Goal: Task Accomplishment & Management: Use online tool/utility

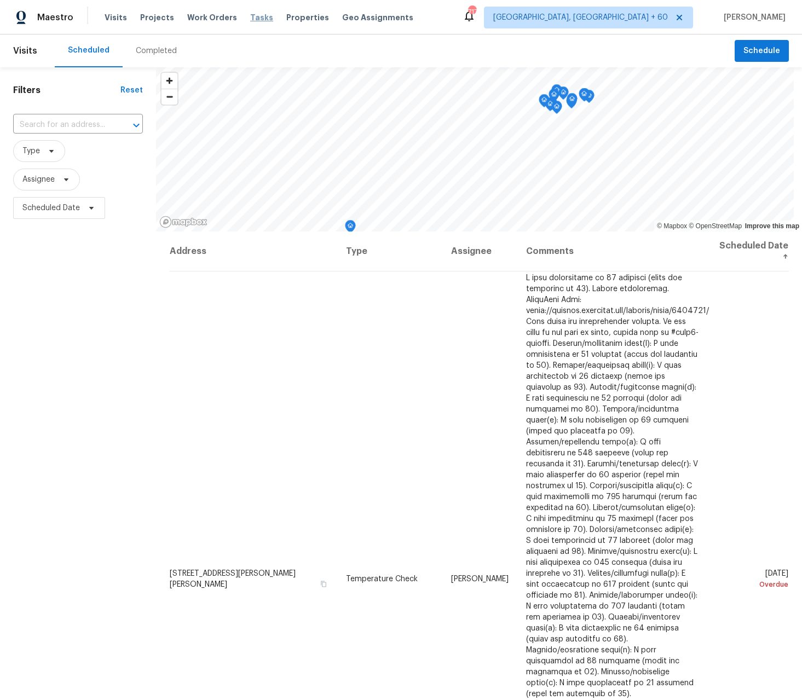
click at [252, 18] on span "Tasks" at bounding box center [261, 18] width 23 height 8
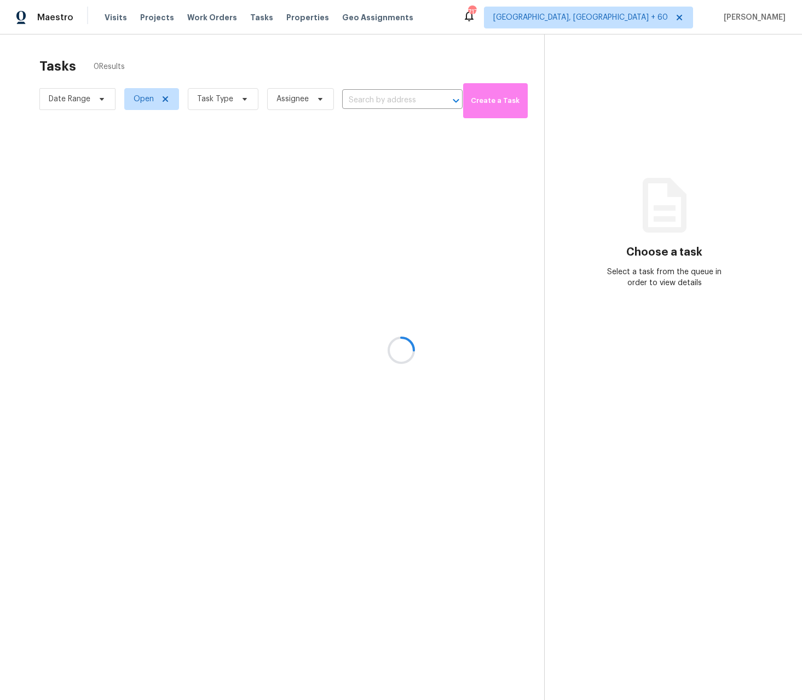
click at [214, 102] on div at bounding box center [401, 350] width 802 height 700
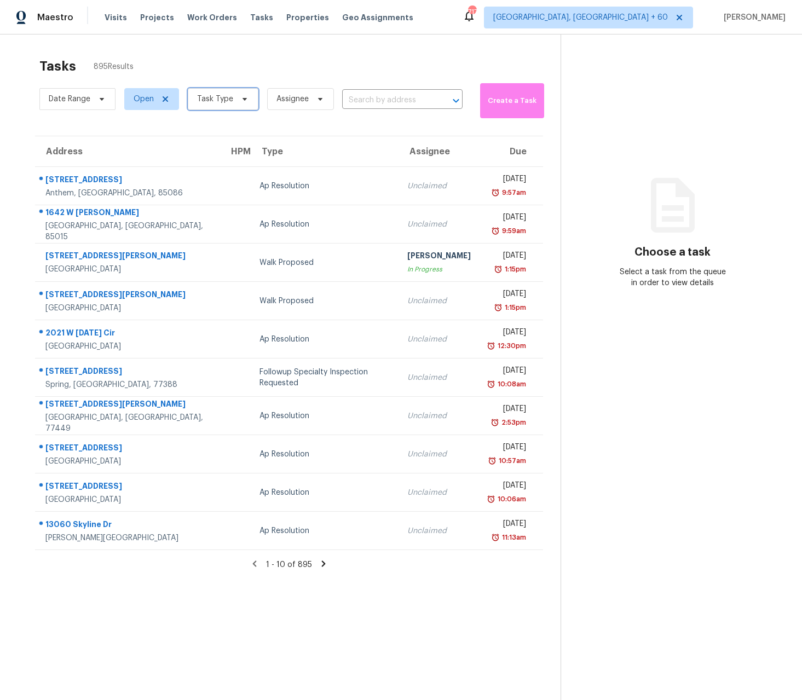
click at [214, 102] on span "Task Type" at bounding box center [215, 99] width 36 height 11
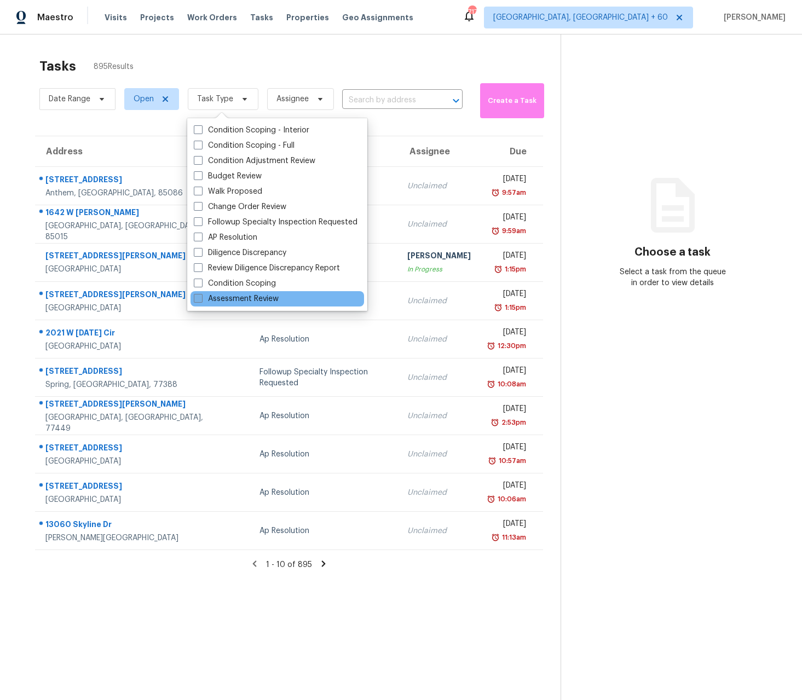
click at [236, 304] on div "Assessment Review" at bounding box center [278, 298] width 174 height 15
click at [234, 301] on label "Assessment Review" at bounding box center [236, 298] width 85 height 11
click at [201, 301] on input "Assessment Review" at bounding box center [197, 296] width 7 height 7
checkbox input "true"
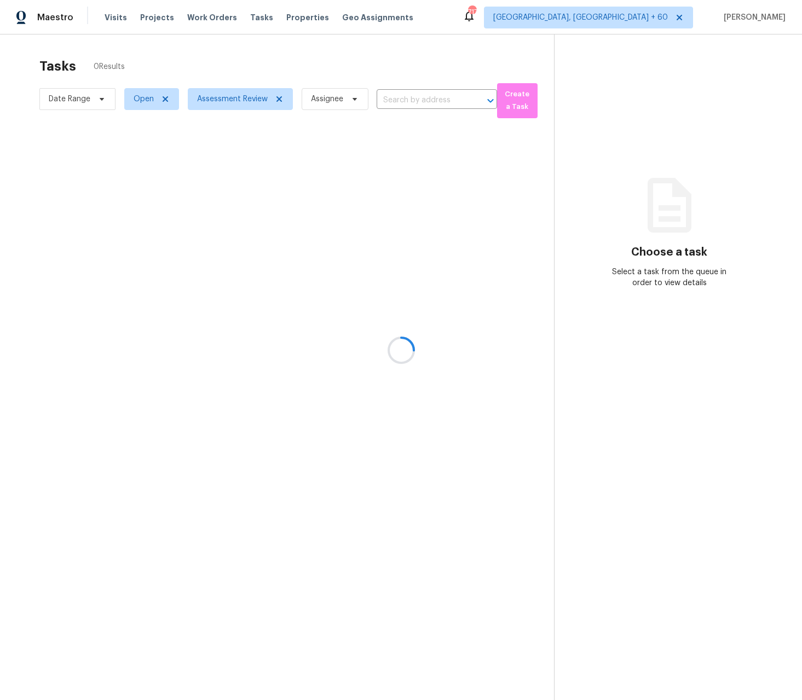
drag, startPoint x: 157, startPoint y: 60, endPoint x: 146, endPoint y: 78, distance: 21.1
click at [157, 60] on div at bounding box center [401, 350] width 802 height 700
click at [146, 94] on div at bounding box center [401, 350] width 802 height 700
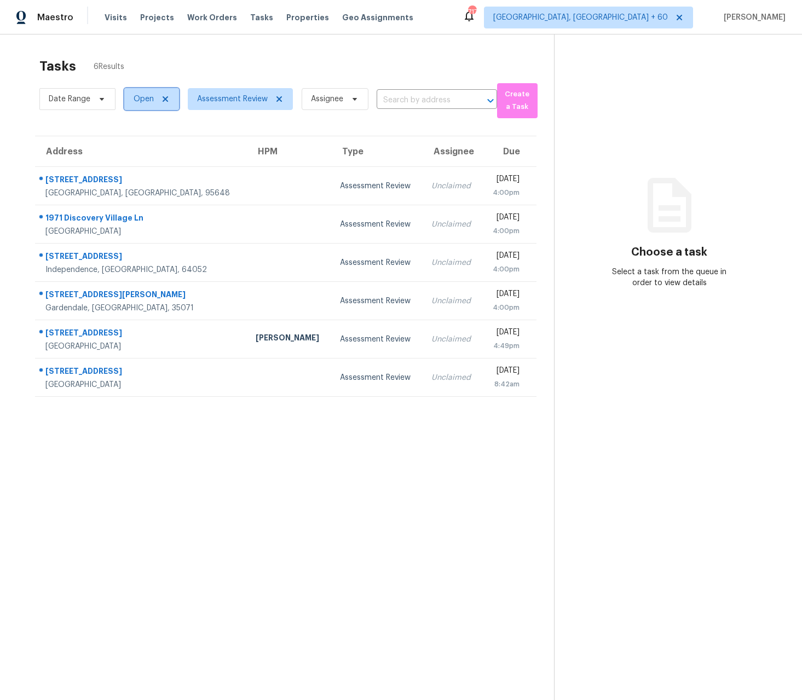
click at [147, 96] on span "Open" at bounding box center [144, 99] width 20 height 11
click at [147, 148] on label "Closed" at bounding box center [149, 145] width 39 height 11
click at [137, 147] on input "Closed" at bounding box center [133, 143] width 7 height 7
checkbox input "true"
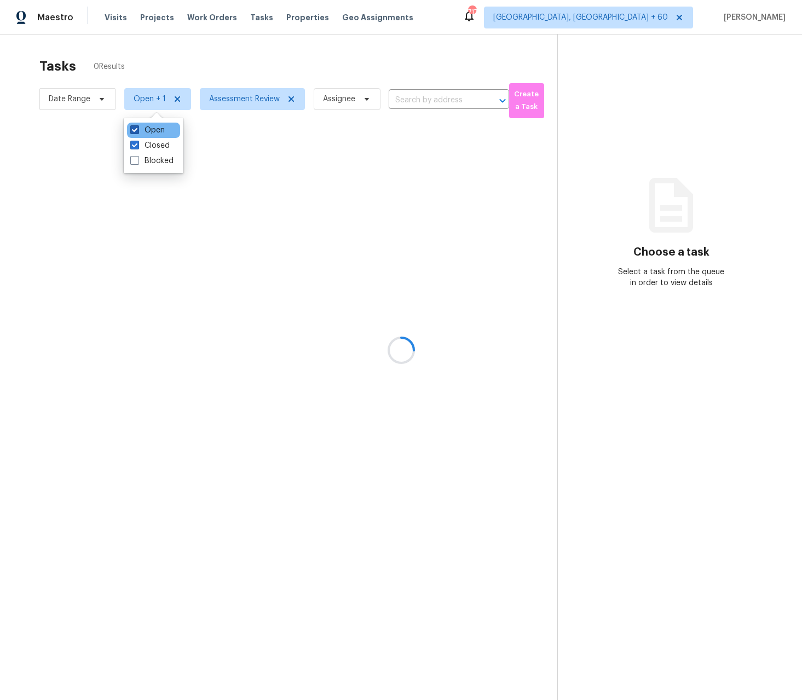
click at [135, 131] on span at bounding box center [134, 129] width 9 height 9
click at [135, 131] on input "Open" at bounding box center [133, 128] width 7 height 7
checkbox input "false"
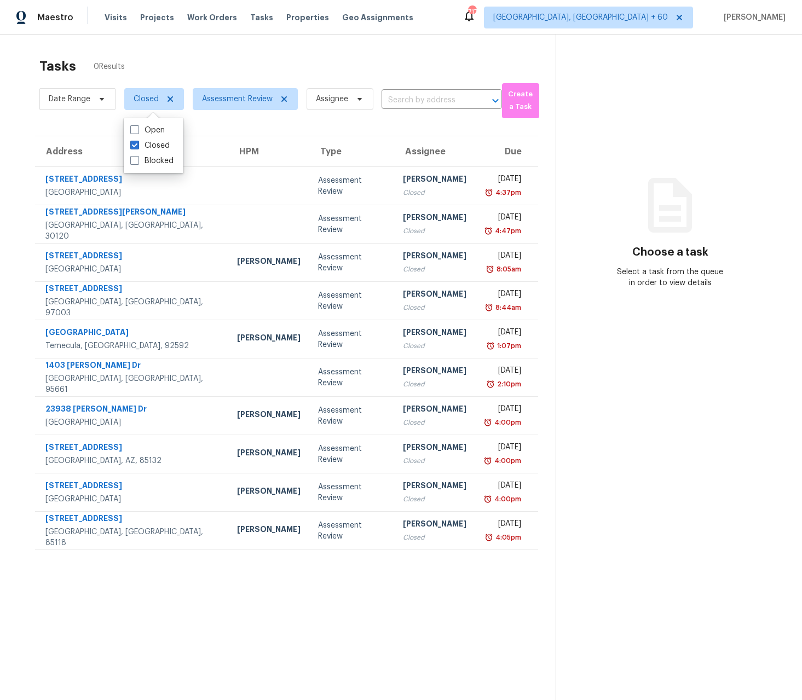
drag, startPoint x: 281, startPoint y: 642, endPoint x: 277, endPoint y: 631, distance: 12.0
click at [282, 642] on section "Tasks 0 Results Date Range Closed Assessment Review Assignee ​ Create a Task Ad…" at bounding box center [287, 393] width 538 height 683
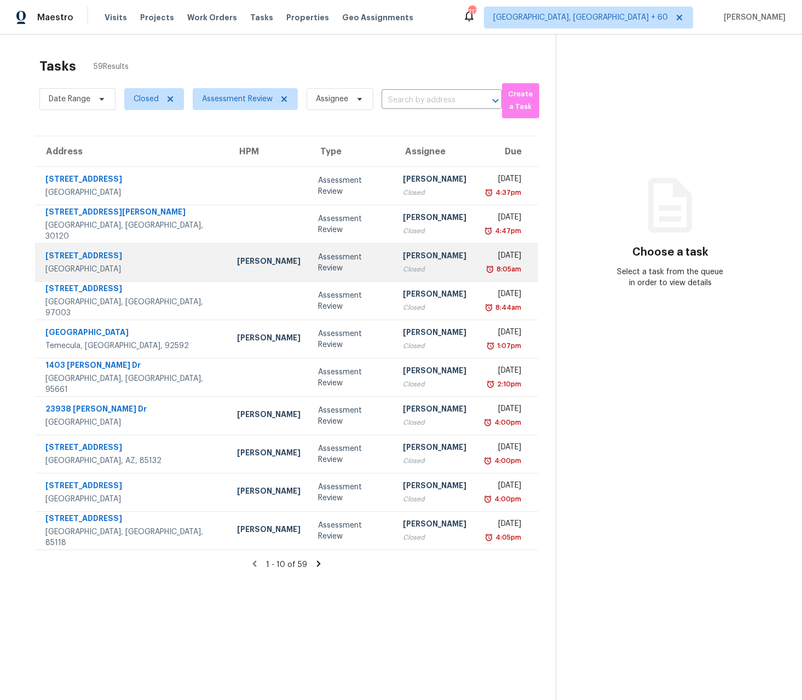
click at [237, 262] on div "[PERSON_NAME]" at bounding box center [269, 263] width 64 height 14
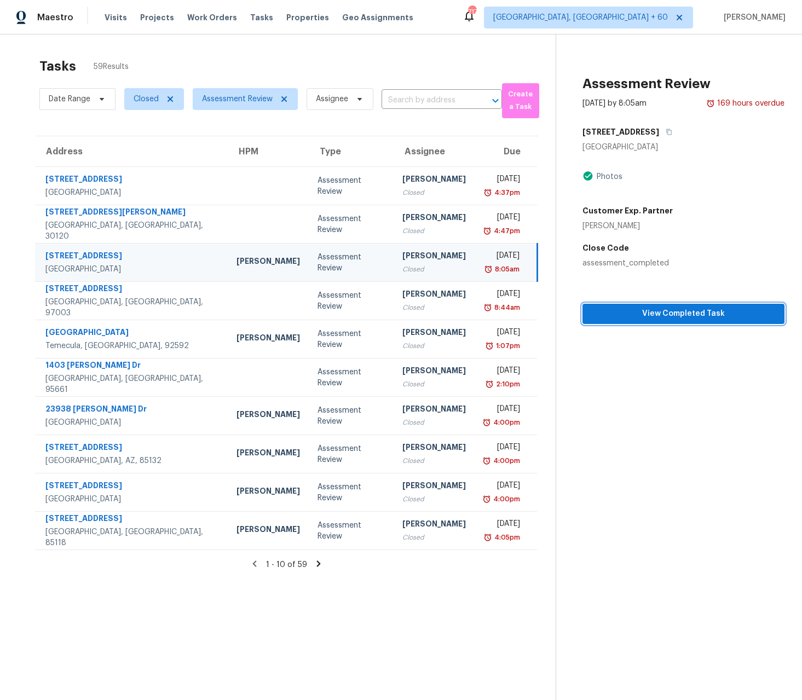
click at [703, 318] on span "View Completed Task" at bounding box center [683, 314] width 185 height 14
